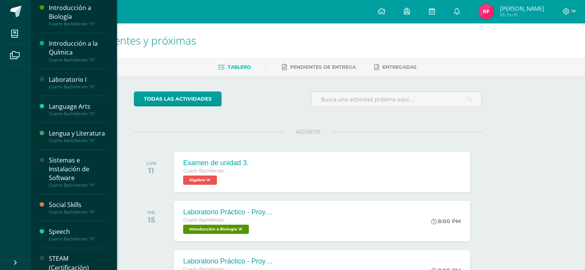
scroll to position [220, 0]
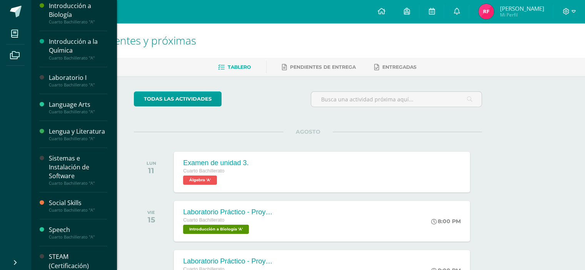
click at [65, 170] on div "Sistemas e Instalación de Software" at bounding box center [78, 167] width 58 height 27
click at [60, 176] on div "Sistemas e Instalación de Software" at bounding box center [78, 167] width 58 height 27
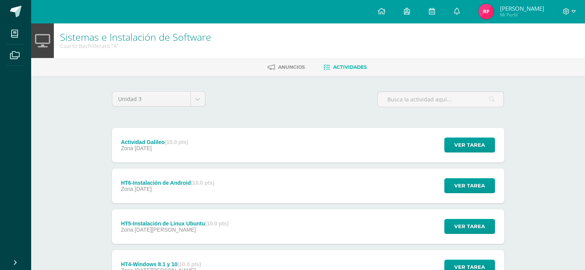
click at [205, 154] on div "Actividad Galileo (15.0 pts) Zona [DATE] Ver tarea Actividad Galileo Sistemas e…" at bounding box center [308, 145] width 392 height 35
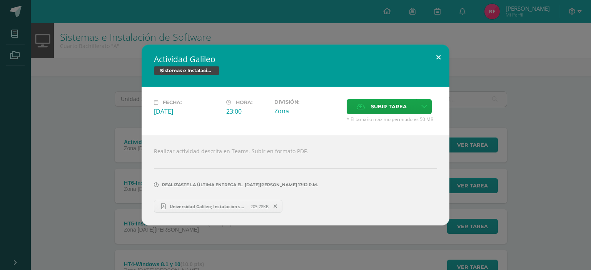
click at [432, 55] on button at bounding box center [438, 58] width 22 height 26
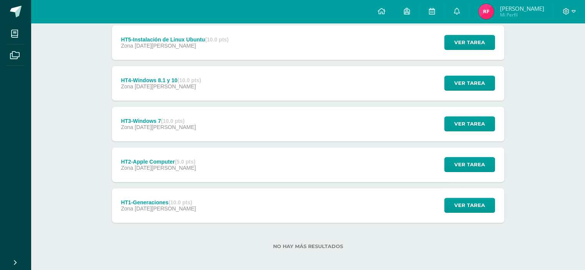
scroll to position [188, 0]
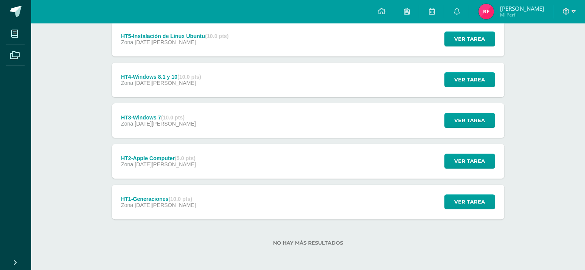
click at [205, 155] on div "HT2-Apple Computer (5.0 pts) Zona 04 de Julio" at bounding box center [158, 161] width 93 height 35
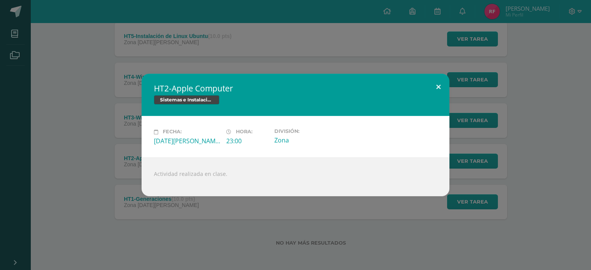
click at [435, 84] on button at bounding box center [438, 87] width 22 height 26
